Goal: Transaction & Acquisition: Purchase product/service

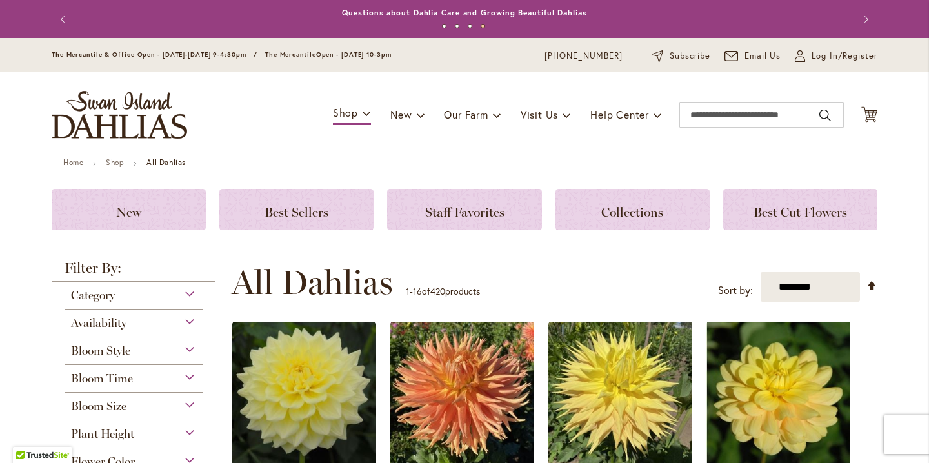
click at [860, 19] on button "Next" at bounding box center [864, 19] width 26 height 26
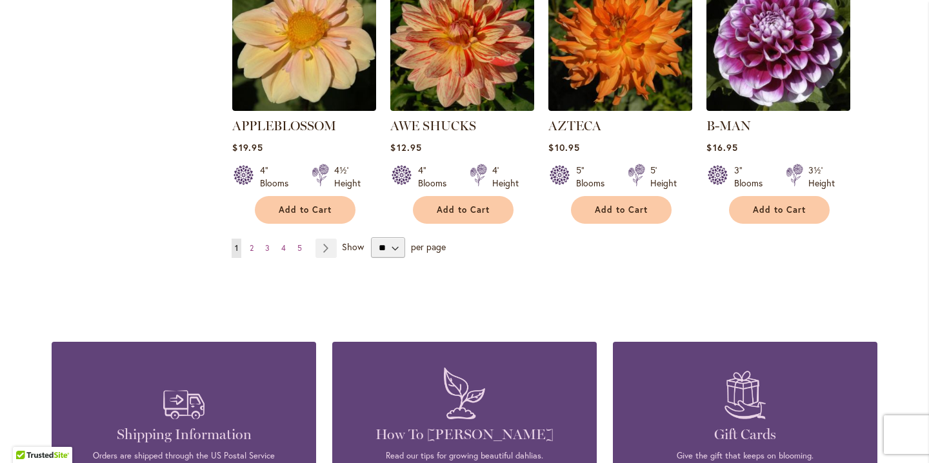
scroll to position [1184, 0]
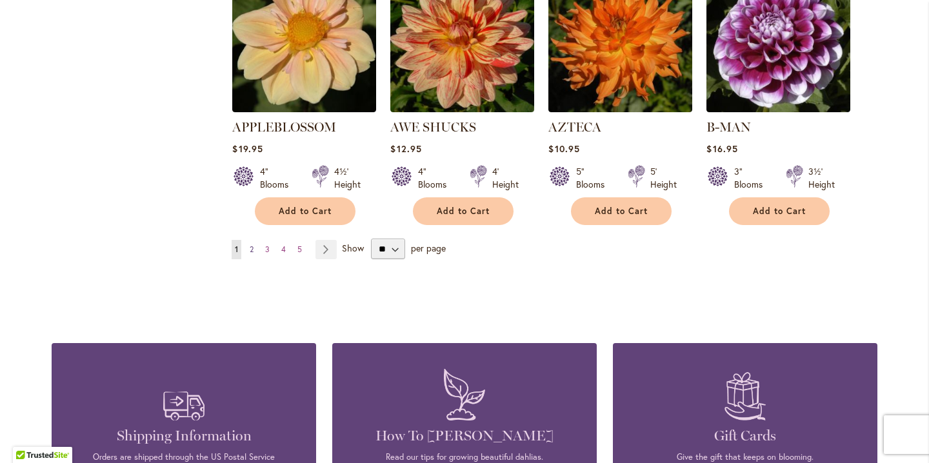
click at [255, 240] on link "Page 2" at bounding box center [251, 249] width 10 height 19
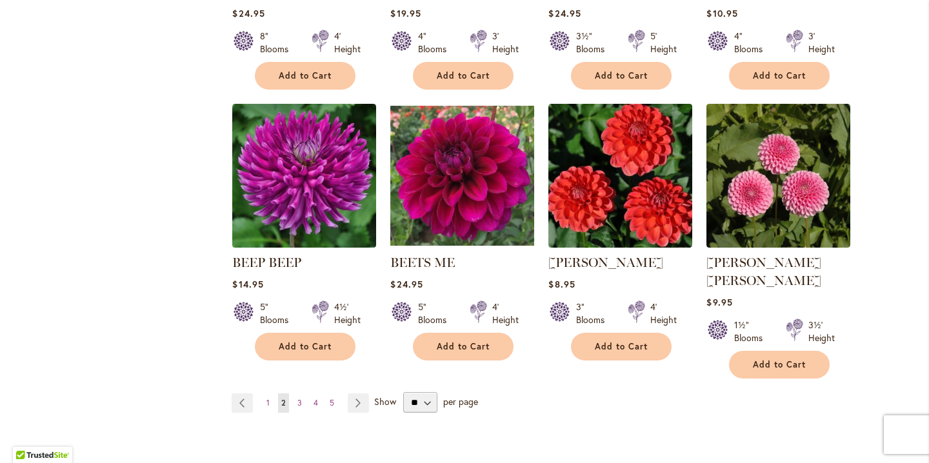
scroll to position [1032, 0]
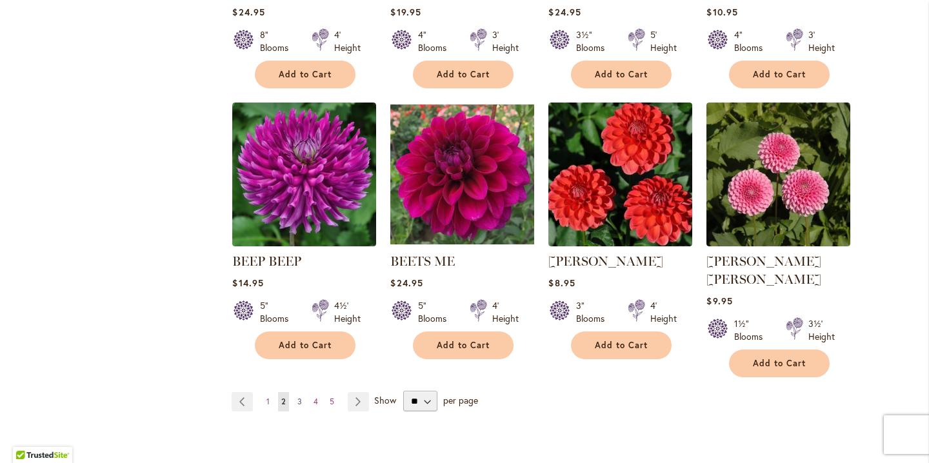
click at [301, 397] on span "3" at bounding box center [299, 402] width 5 height 10
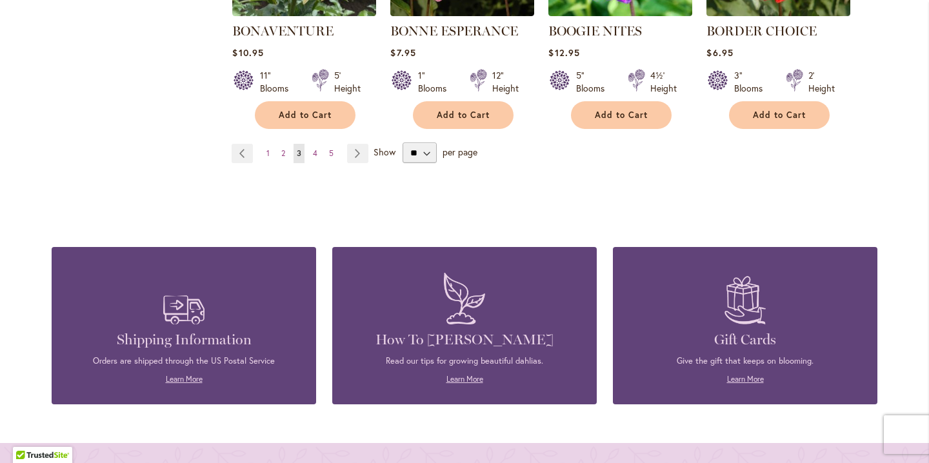
scroll to position [1275, 0]
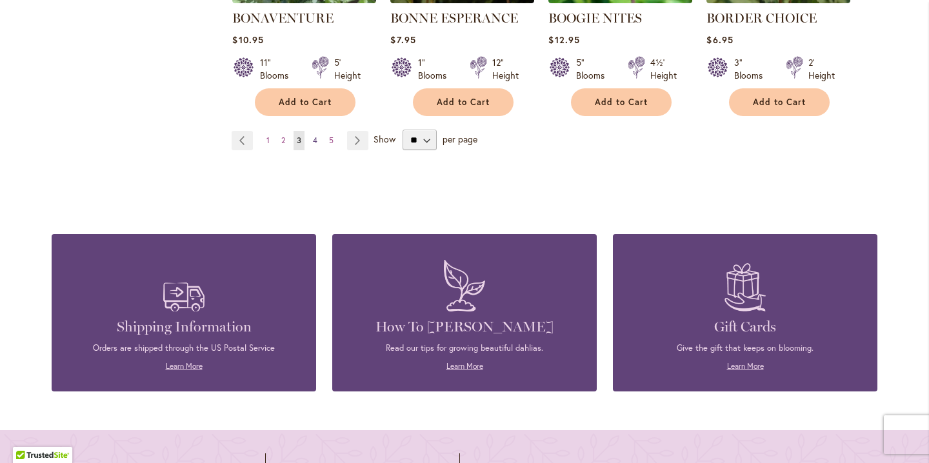
click at [317, 135] on span "4" at bounding box center [315, 140] width 5 height 10
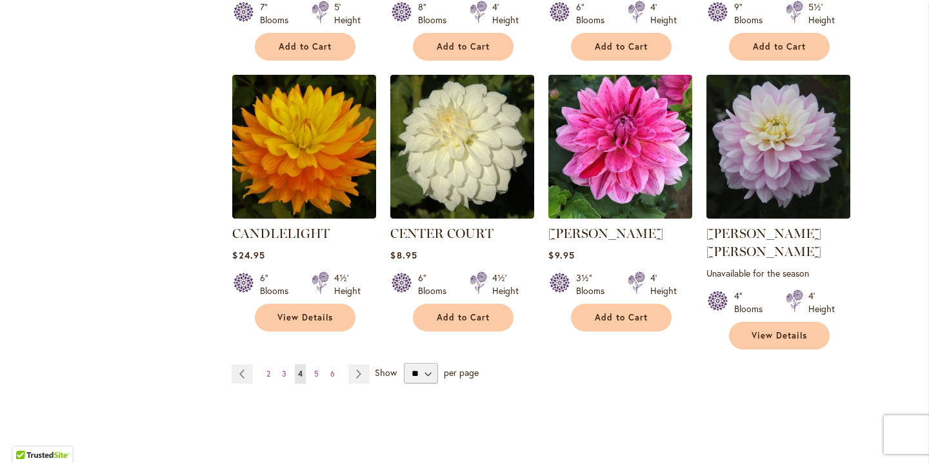
scroll to position [1079, 0]
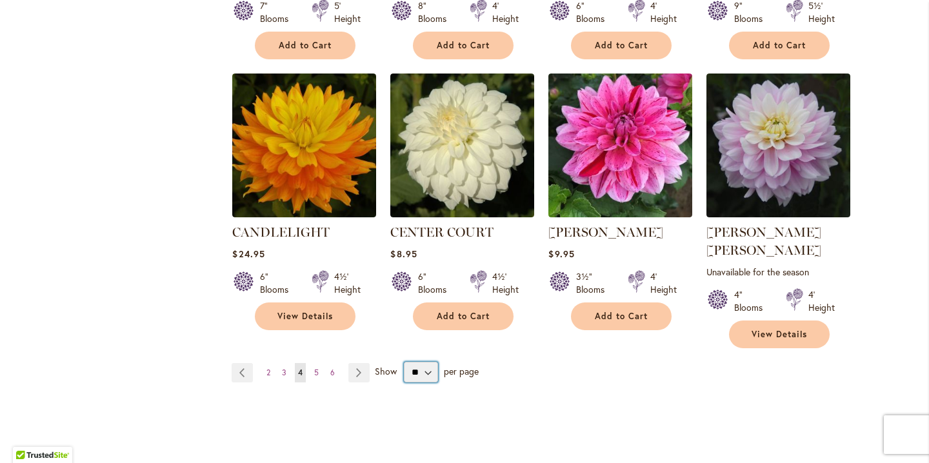
click at [429, 362] on select "** ** ** **" at bounding box center [421, 372] width 34 height 21
select select "**"
click at [404, 362] on select "** ** ** **" at bounding box center [421, 372] width 34 height 21
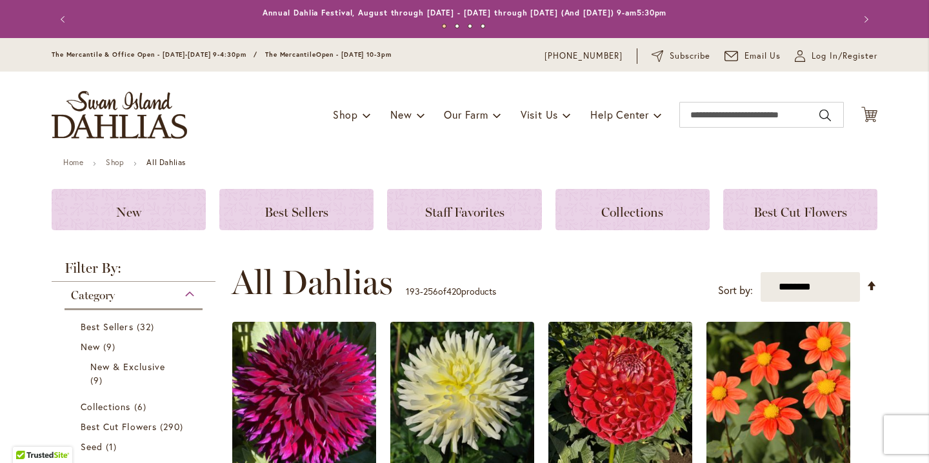
scroll to position [90, 0]
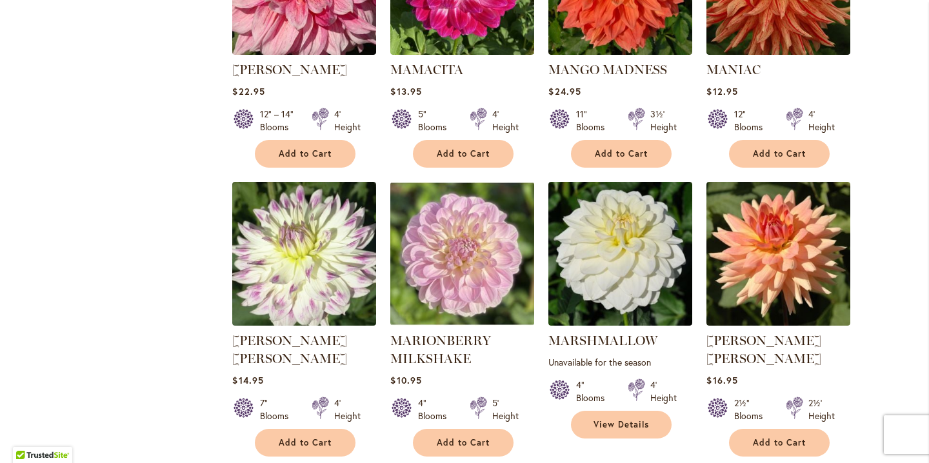
scroll to position [4326, 0]
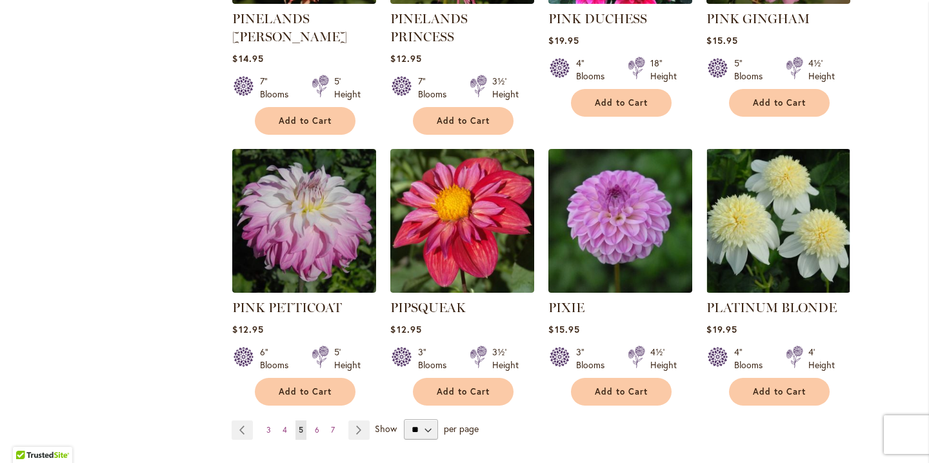
scroll to position [4364, 0]
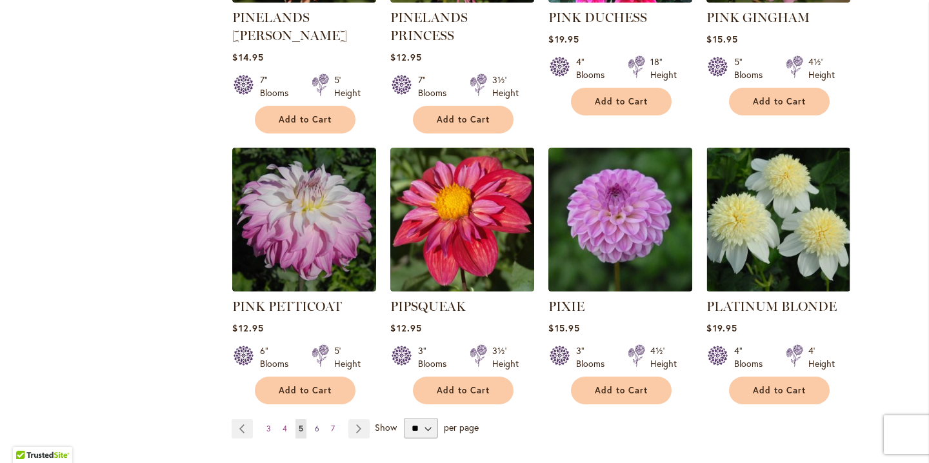
click at [318, 424] on span "6" at bounding box center [317, 429] width 5 height 10
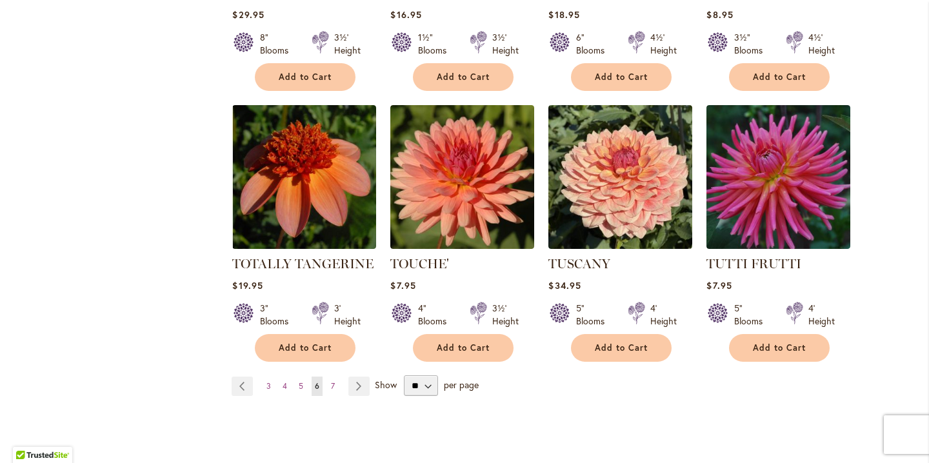
scroll to position [4355, 0]
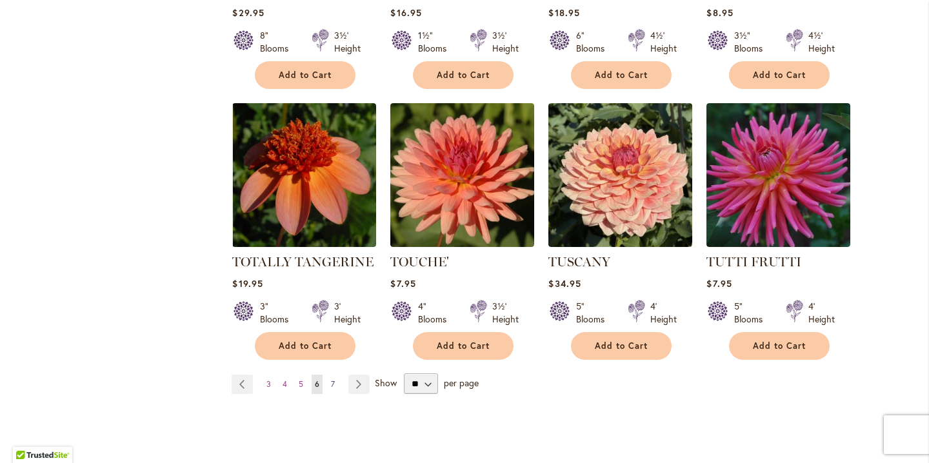
click at [333, 379] on span "7" at bounding box center [333, 384] width 4 height 10
